Goal: Navigation & Orientation: Go to known website

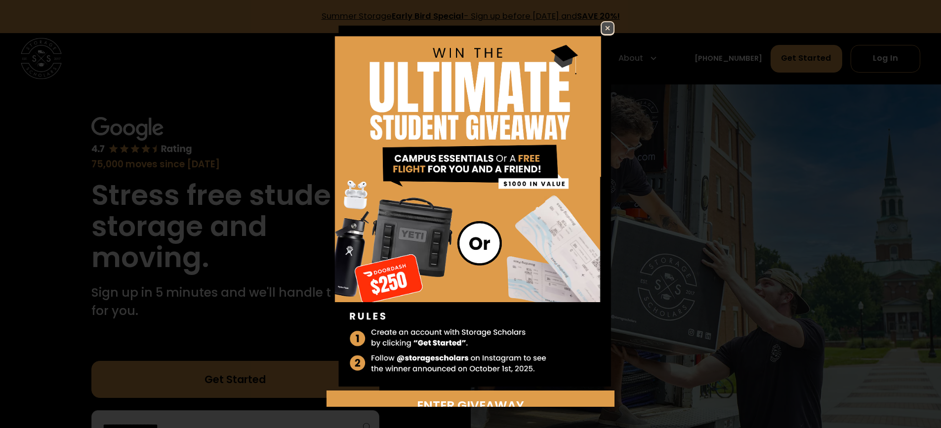
click at [602, 22] on img at bounding box center [608, 28] width 12 height 12
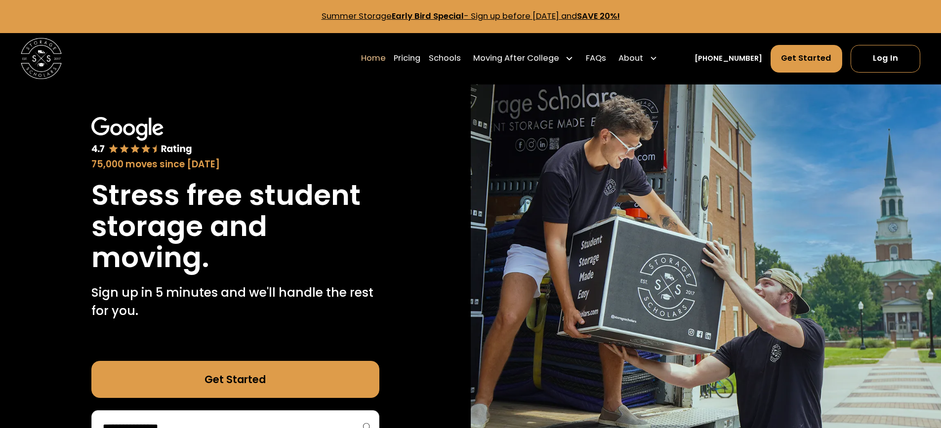
click at [25, 56] on img "home" at bounding box center [41, 58] width 41 height 41
